Goal: Information Seeking & Learning: Learn about a topic

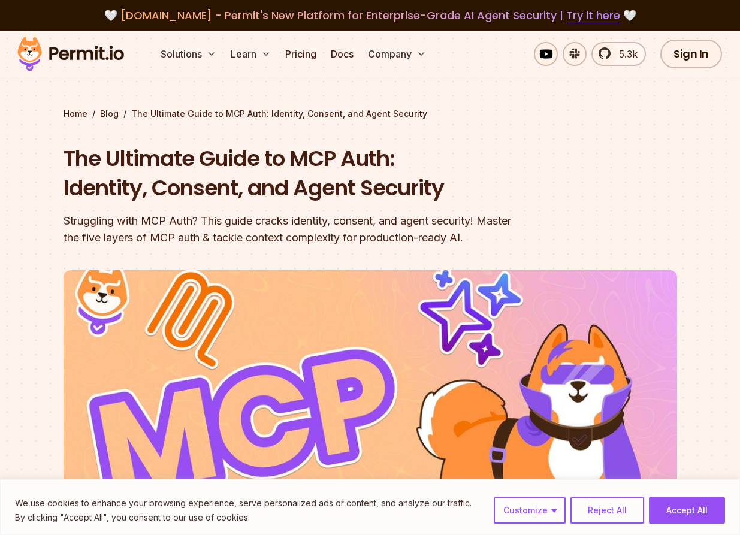
scroll to position [16, 0]
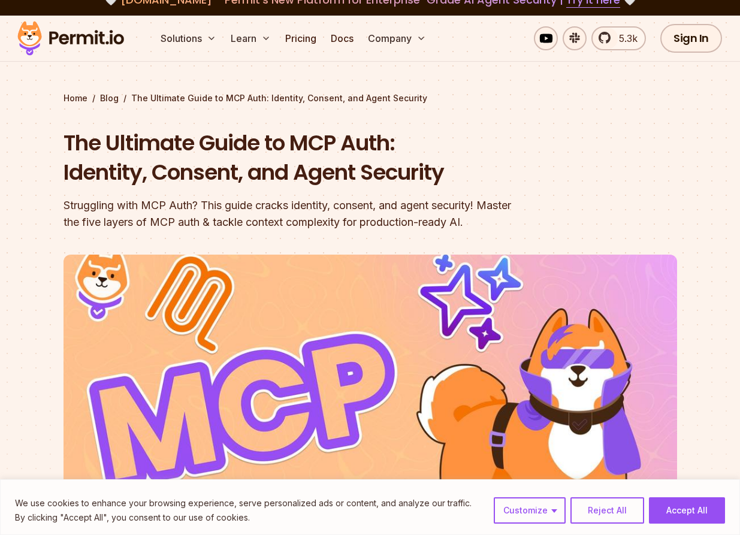
click at [150, 165] on h1 "The Ultimate Guide to MCP Auth: Identity, Consent, and Agent Security" at bounding box center [294, 157] width 460 height 59
click at [191, 164] on h1 "The Ultimate Guide to MCP Auth: Identity, Consent, and Agent Security" at bounding box center [294, 157] width 460 height 59
click at [189, 164] on h1 "The Ultimate Guide to MCP Auth: Identity, Consent, and Agent Security" at bounding box center [294, 157] width 460 height 59
click at [183, 172] on h1 "The Ultimate Guide to MCP Auth: Identity, Consent, and Agent Security" at bounding box center [294, 157] width 460 height 59
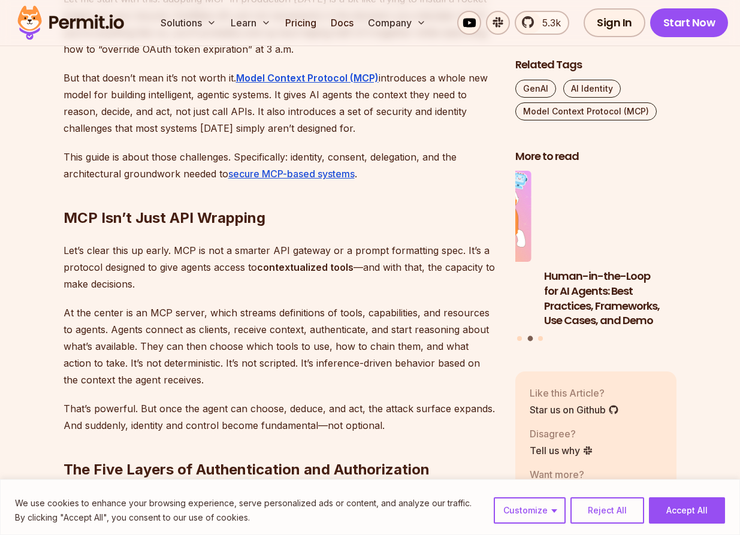
scroll to position [590, 0]
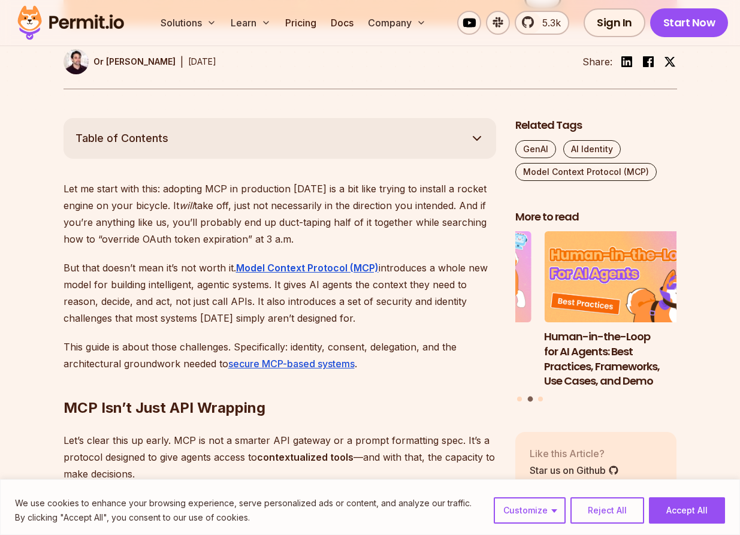
click at [208, 138] on button "Table of Contents" at bounding box center [280, 138] width 433 height 41
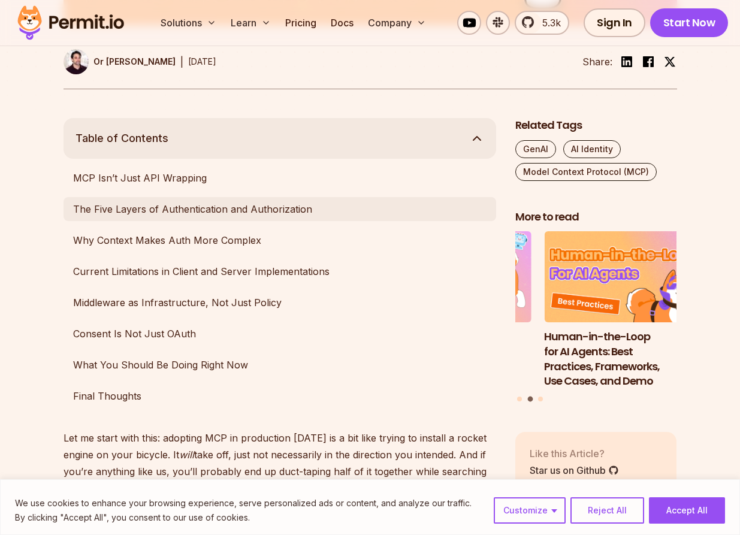
scroll to position [605, 0]
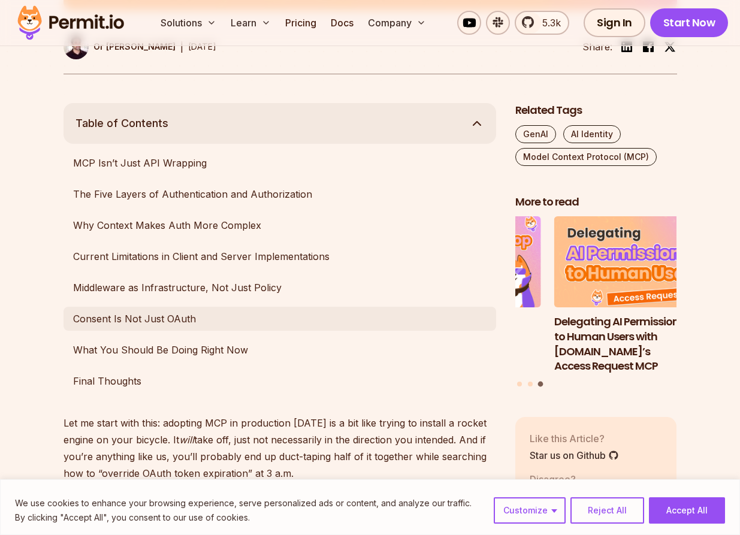
click at [120, 310] on link "Consent Is Not Just OAuth" at bounding box center [280, 319] width 433 height 24
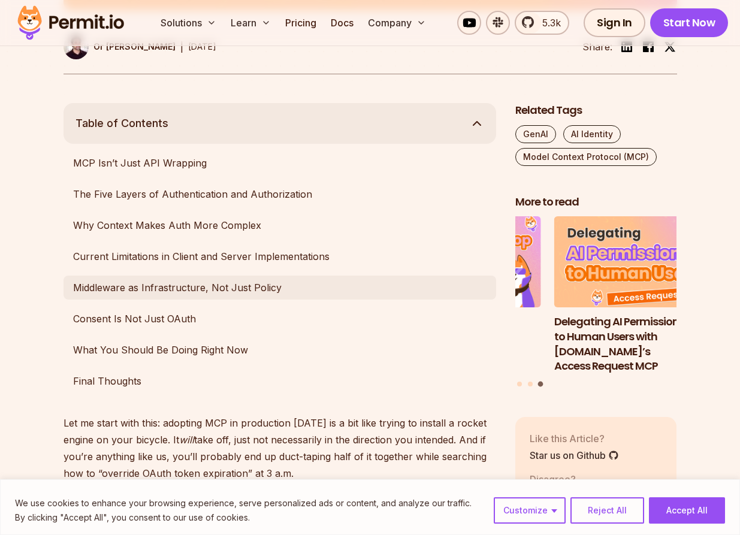
scroll to position [3291, 0]
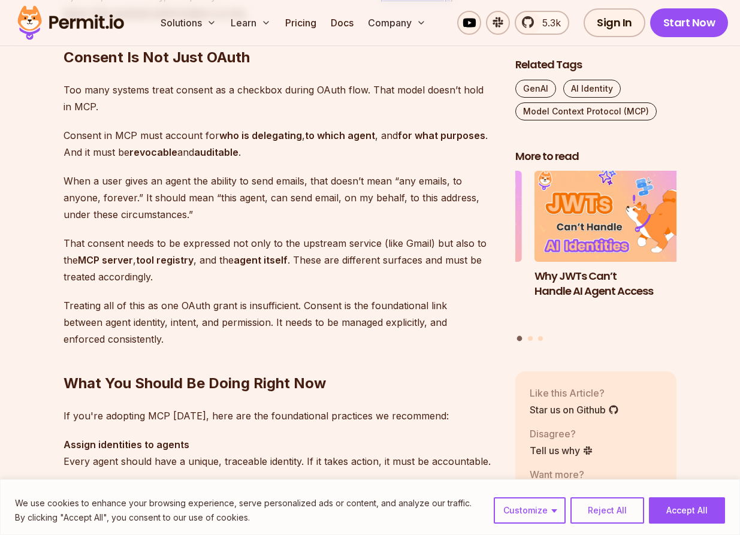
click at [150, 143] on p "Consent in MCP must account for who is delegating , to which agent , and for wh…" at bounding box center [280, 144] width 433 height 34
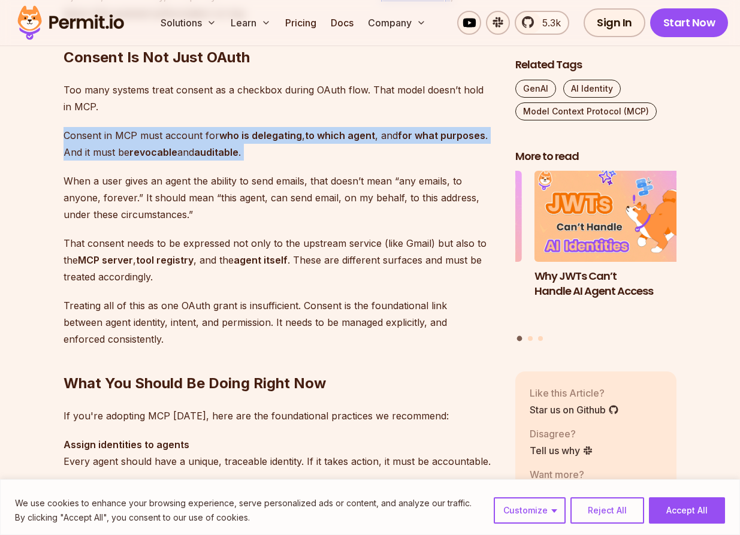
click at [150, 143] on p "Consent in MCP must account for who is delegating , to which agent , and for wh…" at bounding box center [280, 144] width 433 height 34
click at [185, 152] on p "Consent in MCP must account for who is delegating , to which agent , and for wh…" at bounding box center [280, 144] width 433 height 34
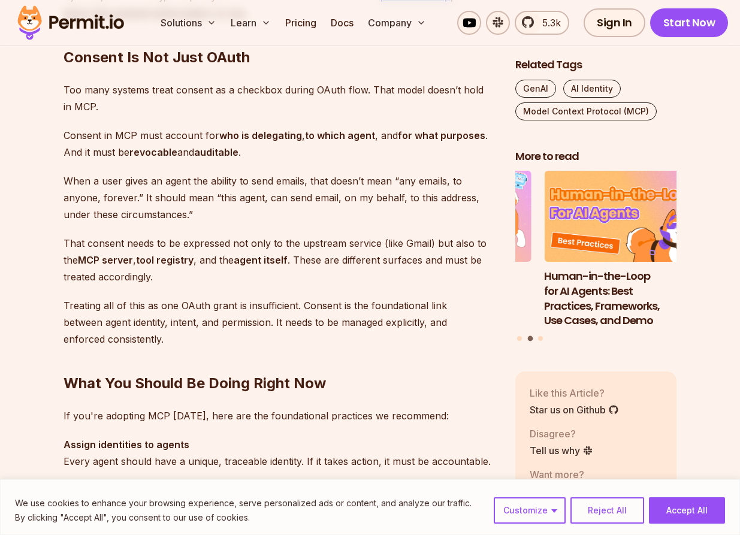
click at [107, 182] on p "When a user gives an agent the ability to send emails, that doesn’t mean “any e…" at bounding box center [280, 198] width 433 height 50
drag, startPoint x: 107, startPoint y: 182, endPoint x: 291, endPoint y: 189, distance: 183.5
click at [283, 181] on p "When a user gives an agent the ability to send emails, that doesn’t mean “any e…" at bounding box center [280, 198] width 433 height 50
click at [318, 184] on p "When a user gives an agent the ability to send emails, that doesn’t mean “any e…" at bounding box center [280, 198] width 433 height 50
click at [82, 199] on p "When a user gives an agent the ability to send emails, that doesn’t mean “any e…" at bounding box center [280, 198] width 433 height 50
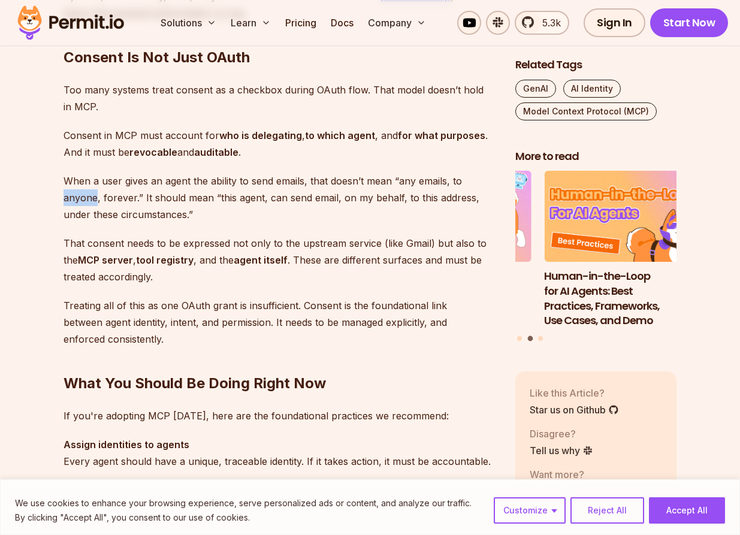
click at [82, 199] on p "When a user gives an agent the ability to send emails, that doesn’t mean “any e…" at bounding box center [280, 198] width 433 height 50
click at [188, 198] on p "When a user gives an agent the ability to send emails, that doesn’t mean “any e…" at bounding box center [280, 198] width 433 height 50
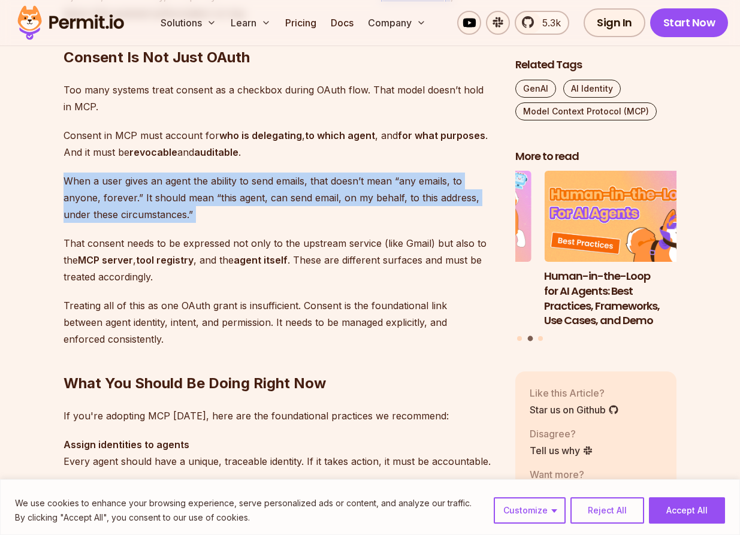
drag, startPoint x: 192, startPoint y: 198, endPoint x: 243, endPoint y: 193, distance: 51.1
click at [243, 193] on p "When a user gives an agent the ability to send emails, that doesn’t mean “any e…" at bounding box center [280, 198] width 433 height 50
click at [264, 195] on p "When a user gives an agent the ability to send emails, that doesn’t mean “any e…" at bounding box center [280, 198] width 433 height 50
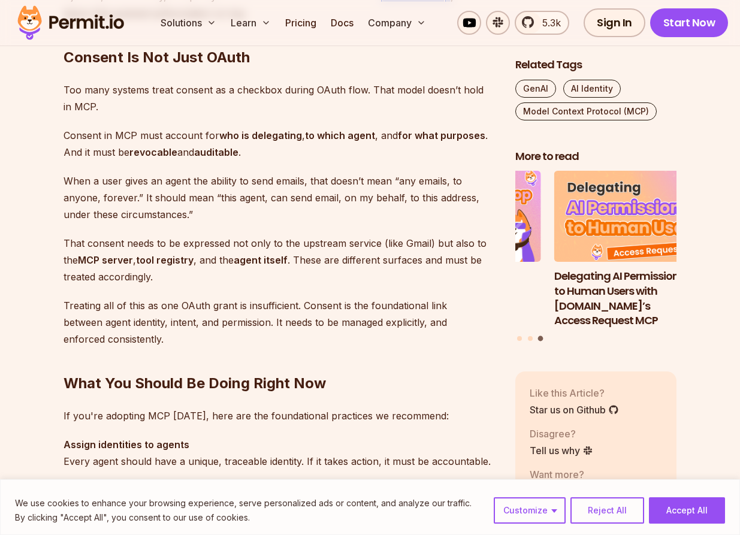
click at [291, 244] on p "That consent needs to be expressed not only to the upstream service (like Gmail…" at bounding box center [280, 260] width 433 height 50
click at [257, 249] on p "That consent needs to be expressed not only to the upstream service (like Gmail…" at bounding box center [280, 260] width 433 height 50
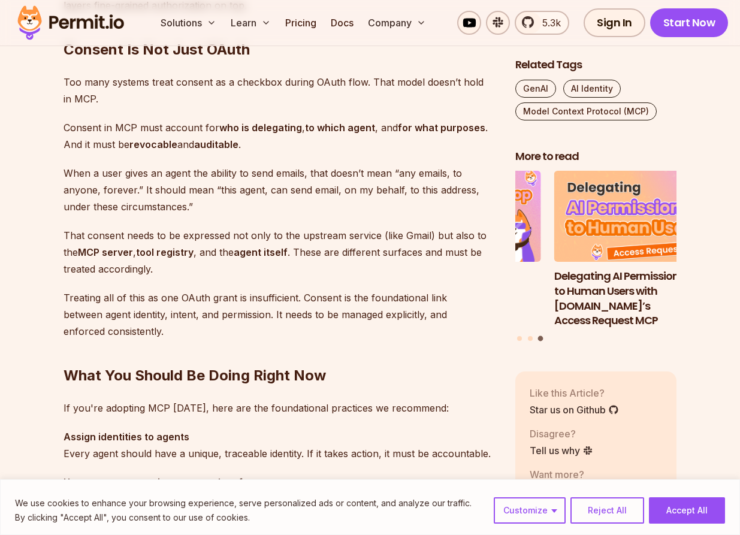
scroll to position [3307, 0]
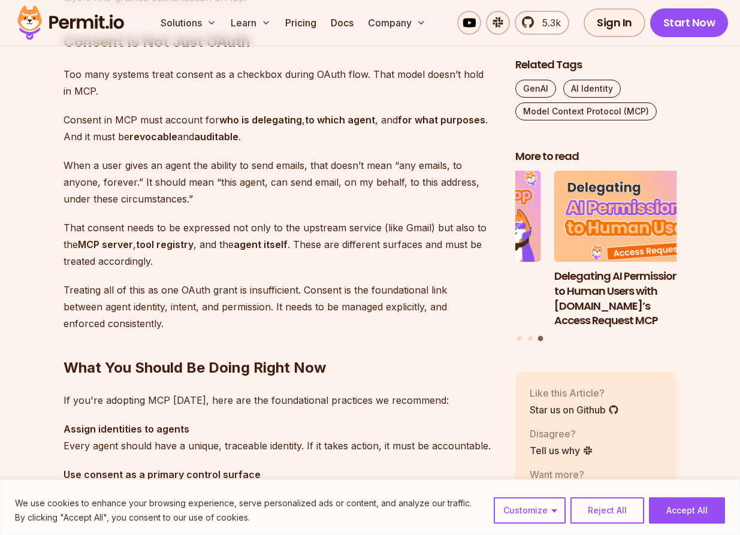
click at [114, 282] on p "Treating all of this as one OAuth grant is insufficient. Consent is the foundat…" at bounding box center [280, 307] width 433 height 50
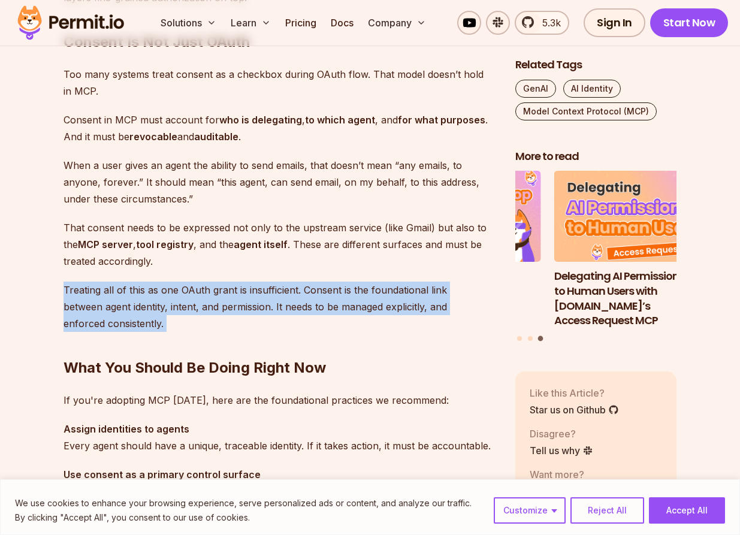
click at [114, 282] on p "Treating all of this as one OAuth grant is insufficient. Consent is the foundat…" at bounding box center [280, 307] width 433 height 50
click at [120, 284] on p "Treating all of this as one OAuth grant is insufficient. Consent is the foundat…" at bounding box center [280, 307] width 433 height 50
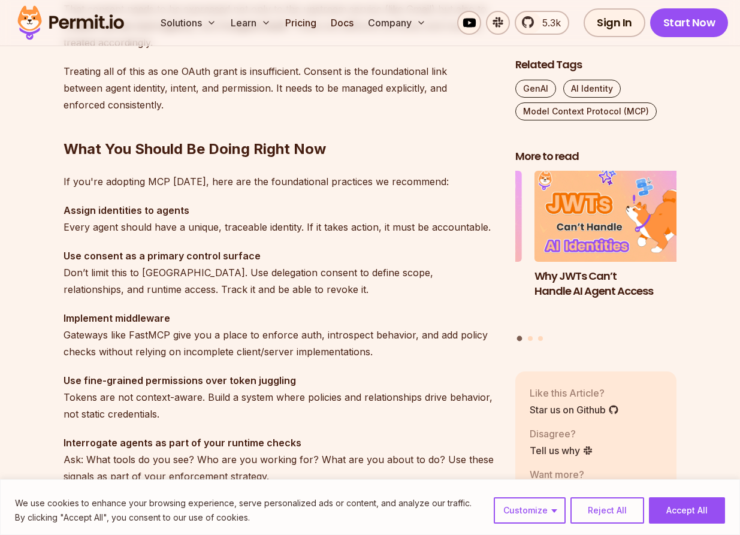
scroll to position [3541, 0]
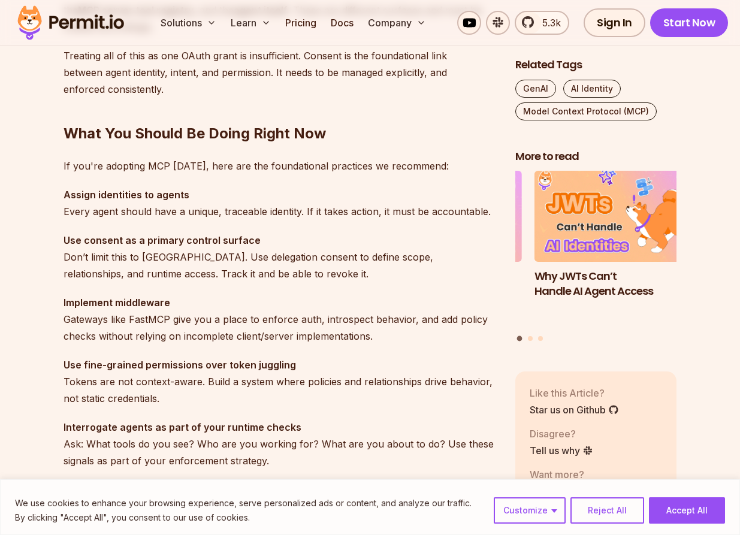
click at [196, 210] on p "Assign identities to agents Every agent should have a unique, traceable identit…" at bounding box center [280, 203] width 433 height 34
drag, startPoint x: 132, startPoint y: 235, endPoint x: 116, endPoint y: 239, distance: 16.0
click at [110, 239] on strong "Use consent as a primary control surface" at bounding box center [162, 240] width 197 height 12
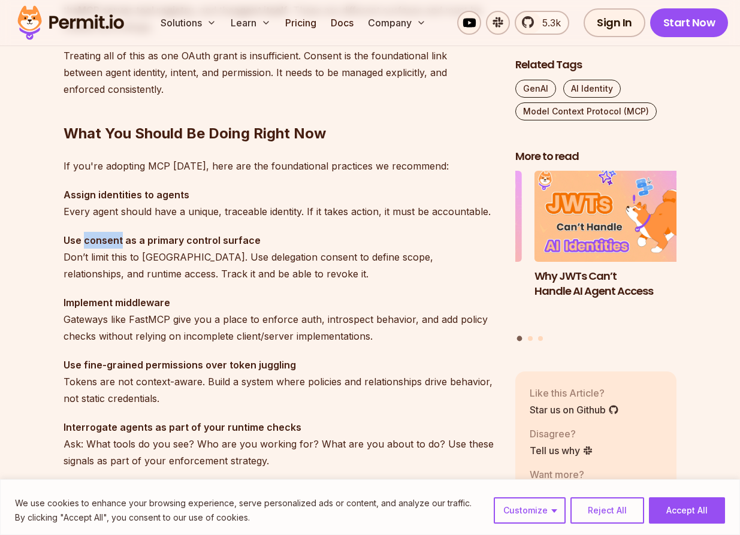
click at [110, 239] on strong "Use consent as a primary control surface" at bounding box center [162, 240] width 197 height 12
click at [150, 240] on strong "Use consent as a primary control surface" at bounding box center [162, 240] width 197 height 12
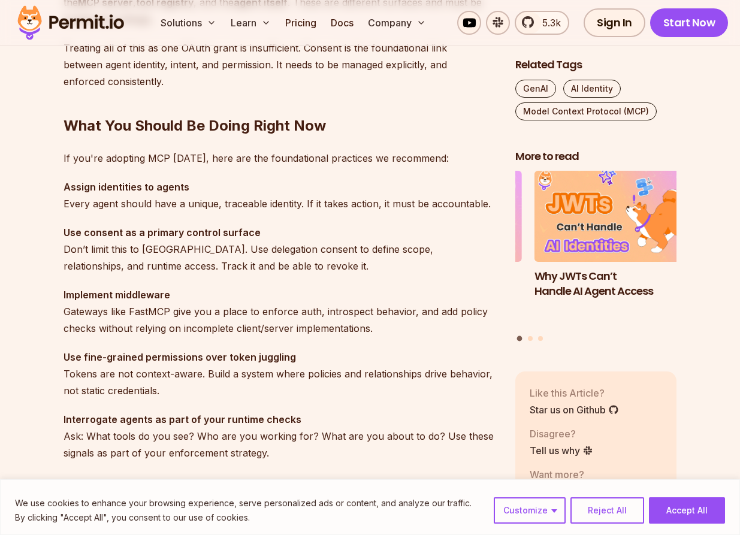
click at [132, 247] on p "Use consent as a primary control surface Don’t limit this to [GEOGRAPHIC_DATA].…" at bounding box center [280, 249] width 433 height 50
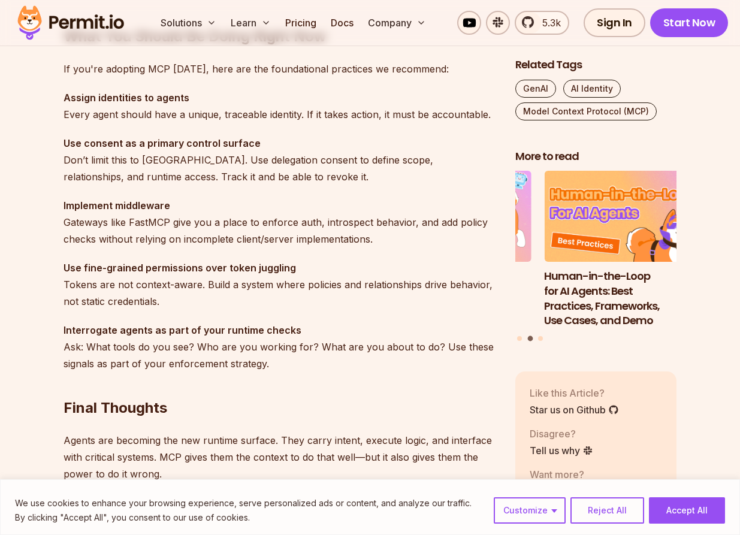
scroll to position [3654, 0]
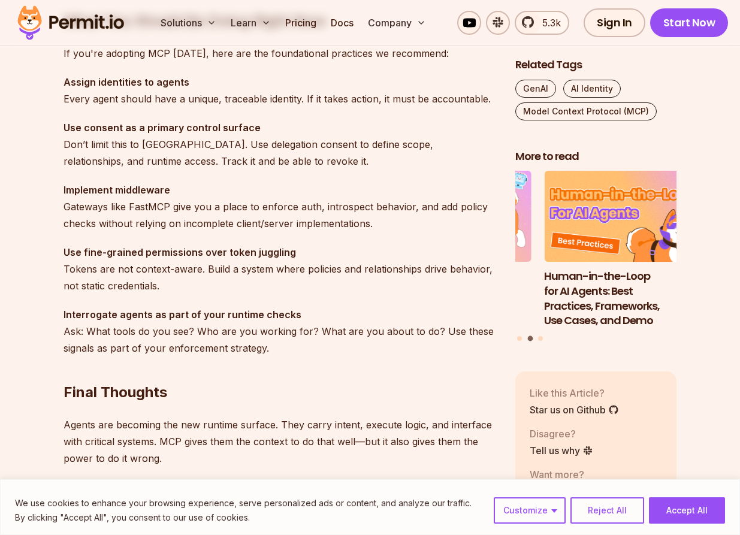
click at [146, 208] on p "Implement middleware Gateways like FastMCP give you a place to enforce auth, in…" at bounding box center [280, 207] width 433 height 50
click at [225, 214] on p "Implement middleware Gateways like FastMCP give you a place to enforce auth, in…" at bounding box center [280, 207] width 433 height 50
click at [114, 220] on p "Implement middleware Gateways like FastMCP give you a place to enforce auth, in…" at bounding box center [280, 207] width 433 height 50
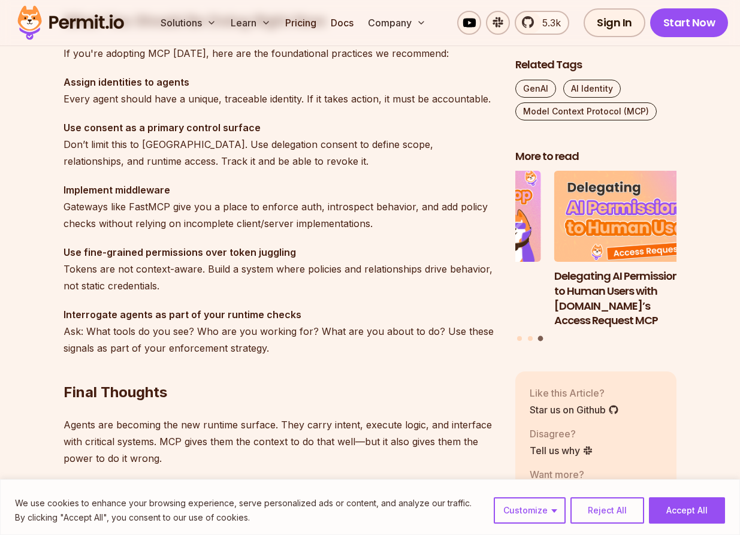
click at [197, 205] on p "Implement middleware Gateways like FastMCP give you a place to enforce auth, in…" at bounding box center [280, 207] width 433 height 50
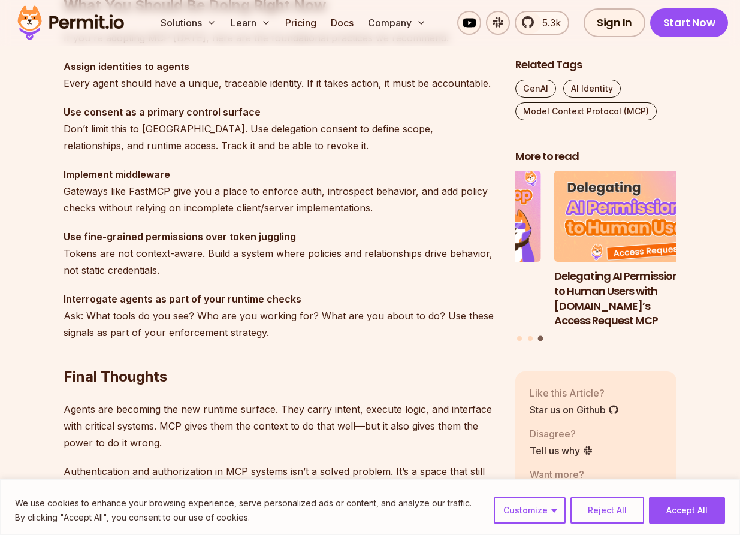
scroll to position [3677, 0]
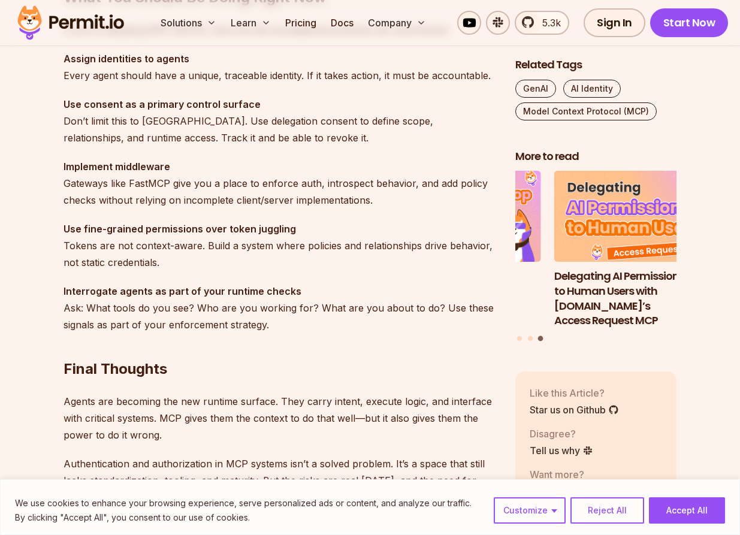
click at [141, 185] on p "Implement middleware Gateways like FastMCP give you a place to enforce auth, in…" at bounding box center [280, 183] width 433 height 50
copy p "FastMCP"
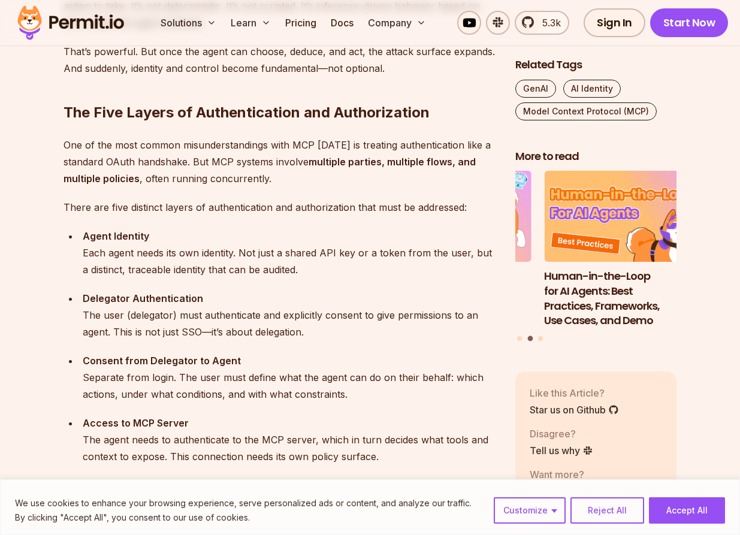
scroll to position [1463, 0]
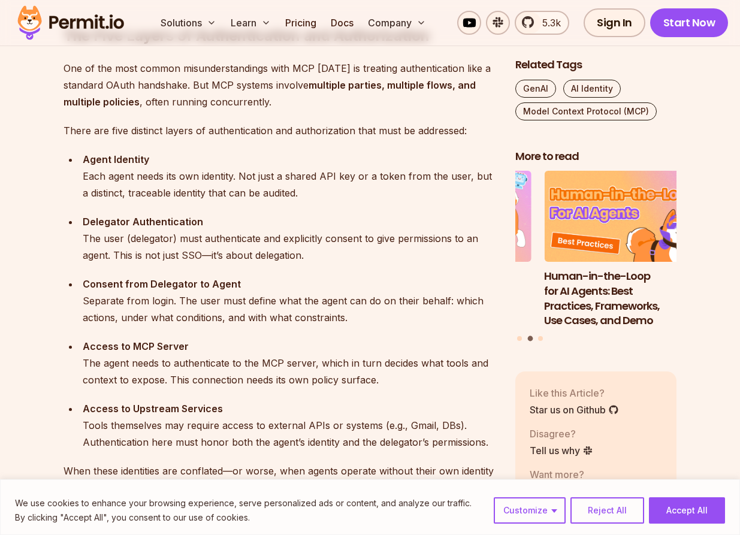
click at [164, 220] on strong "Delegator Authentication" at bounding box center [143, 222] width 120 height 12
click at [146, 243] on div "Delegator Authentication The user (delegator) must authenticate and explicitly …" at bounding box center [289, 238] width 413 height 50
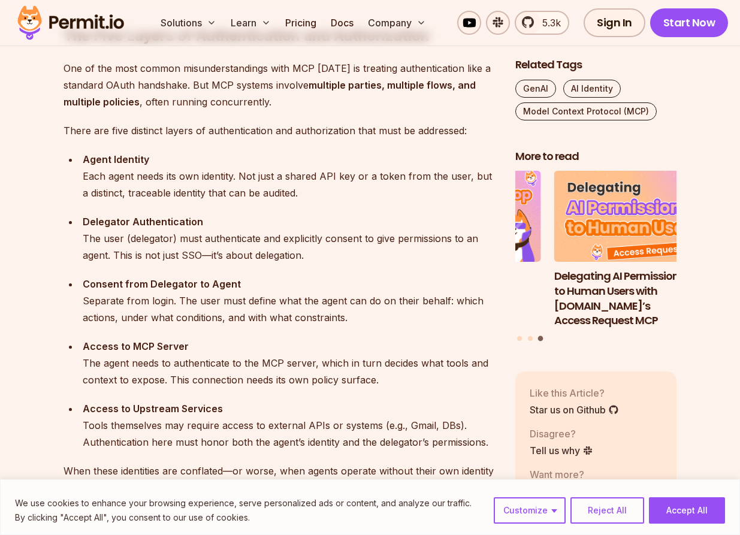
click at [124, 256] on div "Delegator Authentication The user (delegator) must authenticate and explicitly …" at bounding box center [289, 238] width 413 height 50
drag, startPoint x: 124, startPoint y: 256, endPoint x: 226, endPoint y: 256, distance: 102.4
click at [224, 257] on div "Delegator Authentication The user (delegator) must authenticate and explicitly …" at bounding box center [289, 238] width 413 height 50
click at [226, 256] on div "Delegator Authentication The user (delegator) must authenticate and explicitly …" at bounding box center [289, 238] width 413 height 50
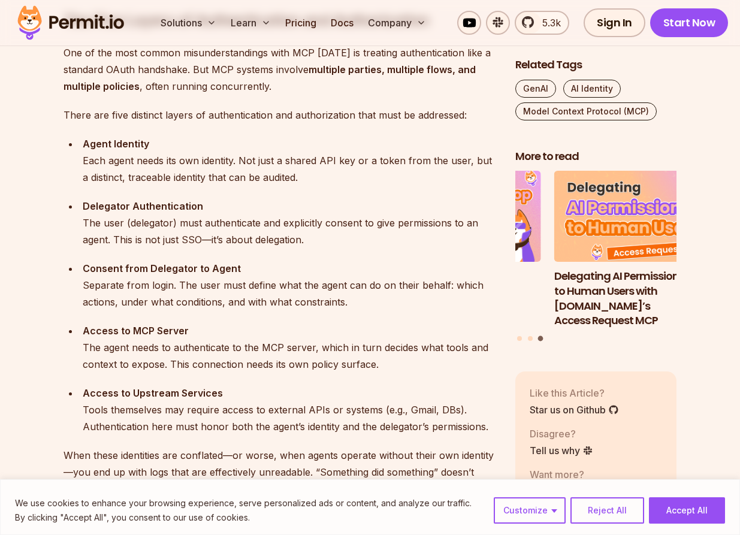
scroll to position [1486, 0]
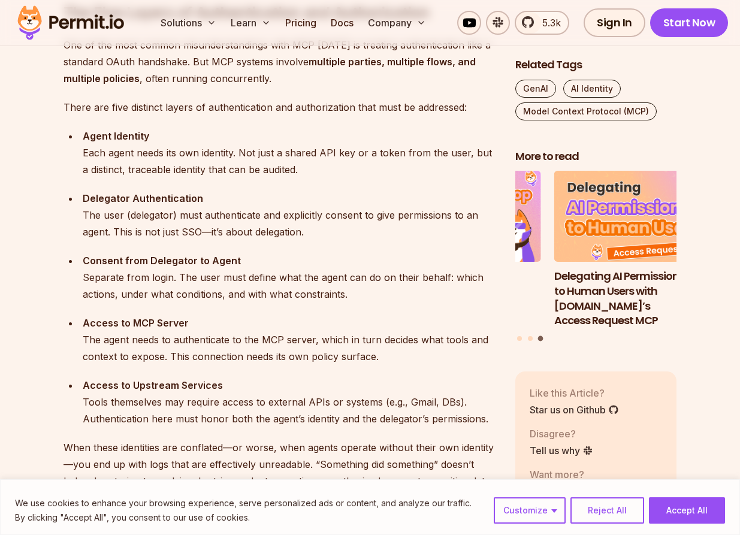
click at [165, 261] on strong "Consent from Delegator to Agent" at bounding box center [162, 261] width 158 height 12
click at [91, 280] on div "Consent from Delegator to Agent Separate from login. The user must define what …" at bounding box center [289, 277] width 413 height 50
drag, startPoint x: 91, startPoint y: 280, endPoint x: 189, endPoint y: 280, distance: 98.2
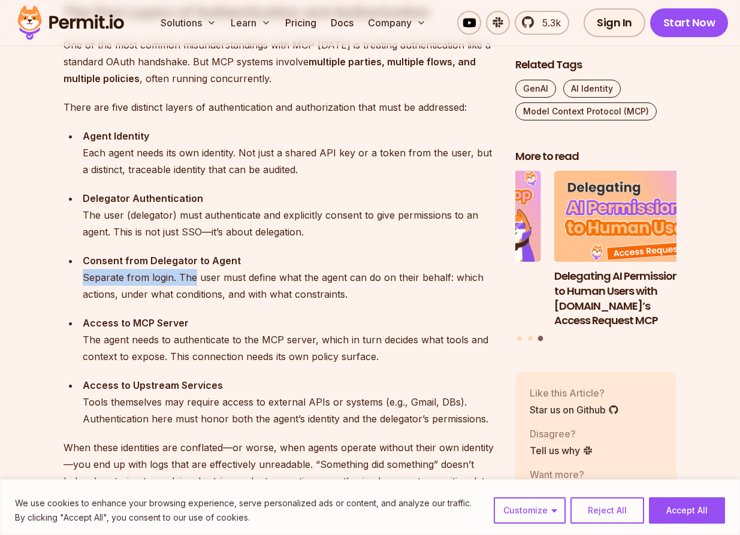
click at [189, 280] on div "Consent from Delegator to Agent Separate from login. The user must define what …" at bounding box center [289, 277] width 413 height 50
click at [225, 280] on div "Consent from Delegator to Agent Separate from login. The user must define what …" at bounding box center [289, 277] width 413 height 50
click at [253, 277] on div "Consent from Delegator to Agent Separate from login. The user must define what …" at bounding box center [289, 277] width 413 height 50
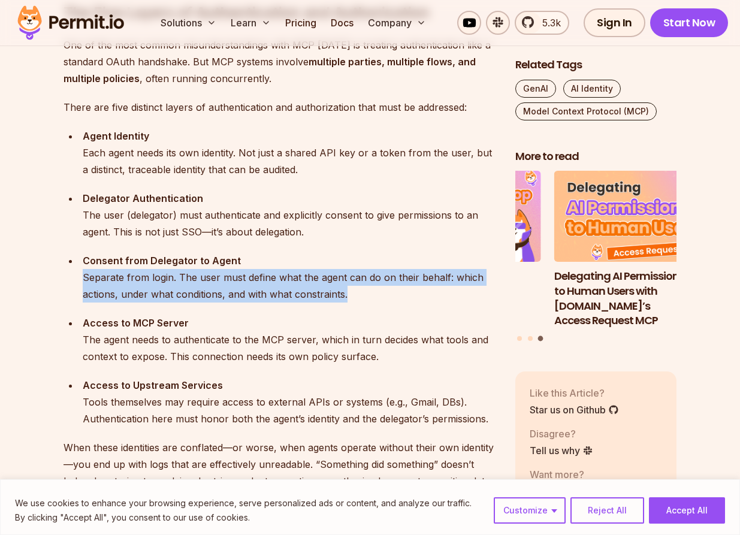
click at [253, 277] on div "Consent from Delegator to Agent Separate from login. The user must define what …" at bounding box center [289, 277] width 413 height 50
click at [196, 288] on div "Consent from Delegator to Agent Separate from login. The user must define what …" at bounding box center [289, 277] width 413 height 50
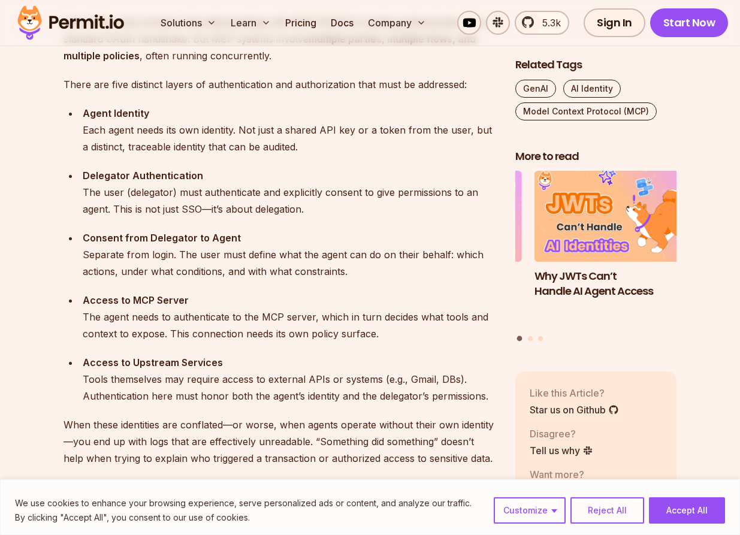
scroll to position [1525, 0]
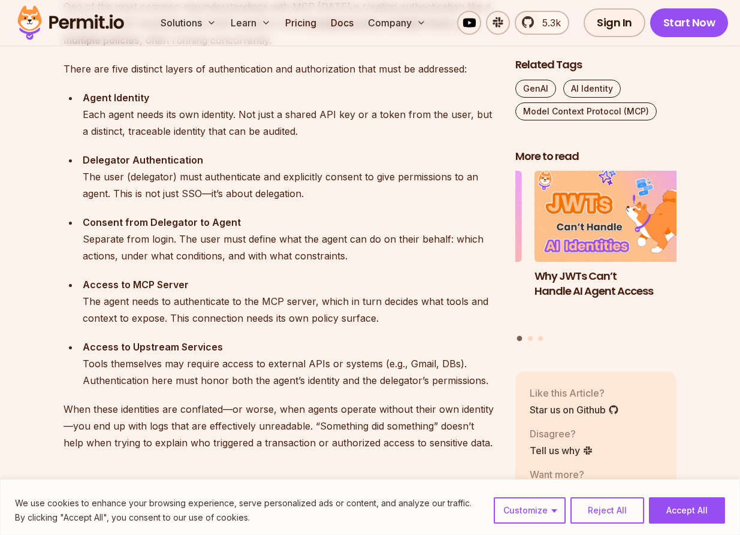
click at [96, 281] on strong "Access to MCP Server" at bounding box center [136, 285] width 106 height 12
click at [181, 272] on ul "Agent Identity Each agent needs its own identity. Not just a shared API key or …" at bounding box center [280, 239] width 433 height 300
click at [104, 282] on strong "Access to MCP Server" at bounding box center [136, 285] width 106 height 12
drag, startPoint x: 104, startPoint y: 282, endPoint x: 150, endPoint y: 285, distance: 46.2
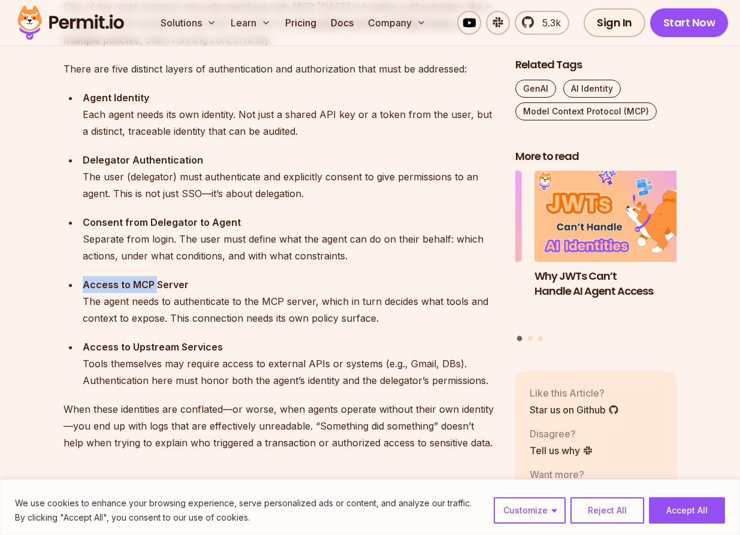
click at [150, 285] on strong "Access to MCP Server" at bounding box center [136, 285] width 106 height 12
click at [149, 283] on strong "Access to MCP Server" at bounding box center [136, 285] width 106 height 12
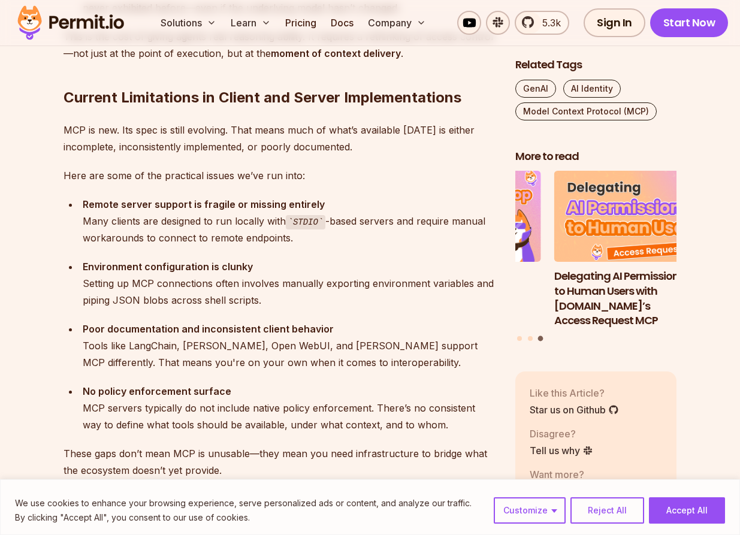
scroll to position [2435, 0]
